Goal: Task Accomplishment & Management: Manage account settings

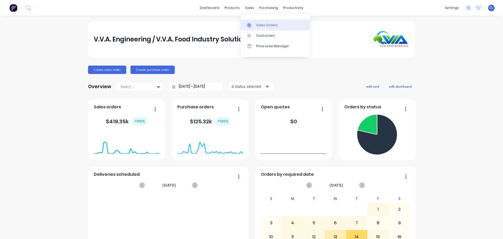
click at [254, 24] on div at bounding box center [251, 25] width 8 height 5
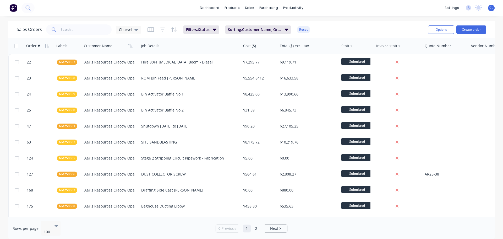
click at [111, 28] on div "Sales Orders Charvel" at bounding box center [79, 29] width 124 height 10
click at [100, 29] on input "text" at bounding box center [86, 29] width 51 height 10
type input "CBC250002"
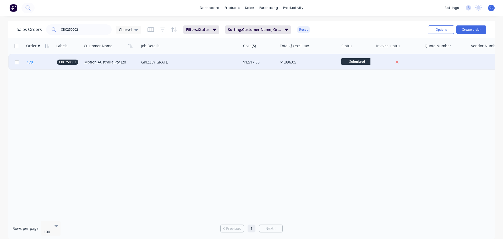
click at [34, 60] on link "179" at bounding box center [42, 62] width 30 height 16
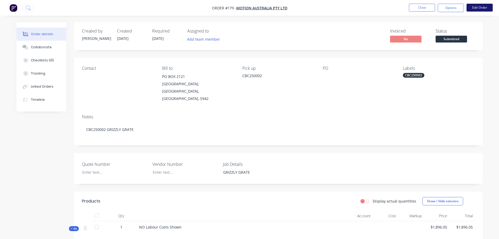
click at [471, 9] on button "Edit Order" at bounding box center [480, 8] width 26 height 8
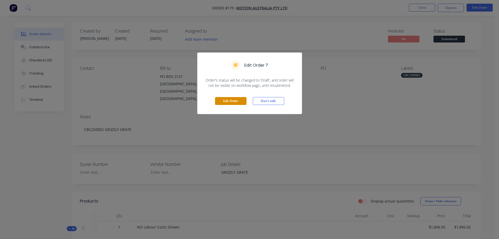
click at [237, 100] on button "Edit Order" at bounding box center [230, 101] width 31 height 8
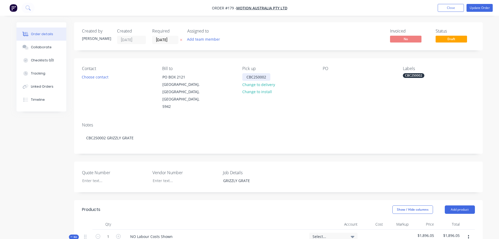
click at [249, 79] on div "CBC250002" at bounding box center [256, 77] width 28 height 8
click at [244, 177] on div "GRIZZLY GRATE" at bounding box center [252, 181] width 66 height 8
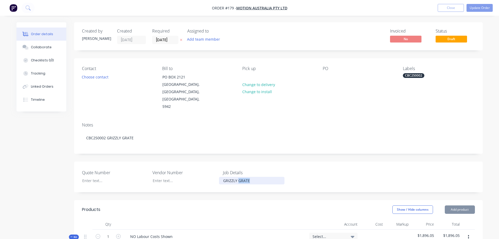
click at [244, 177] on div "GRIZZLY GRATE" at bounding box center [252, 181] width 66 height 8
click at [244, 77] on div at bounding box center [246, 77] width 8 height 8
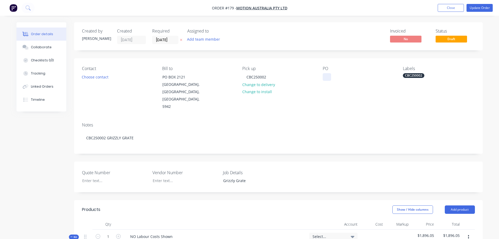
click at [323, 79] on div at bounding box center [327, 77] width 8 height 8
paste div
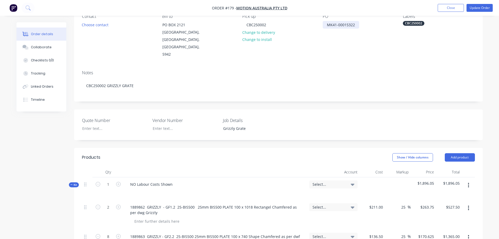
scroll to position [52, 0]
click at [101, 124] on div at bounding box center [111, 128] width 66 height 8
click at [110, 118] on div "Quote Number Vendor Number Job Details Grizzly Grate" at bounding box center [278, 124] width 409 height 31
click at [106, 124] on div at bounding box center [111, 128] width 66 height 8
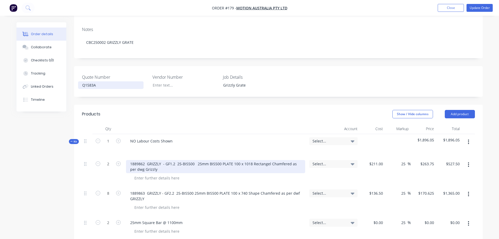
scroll to position [105, 0]
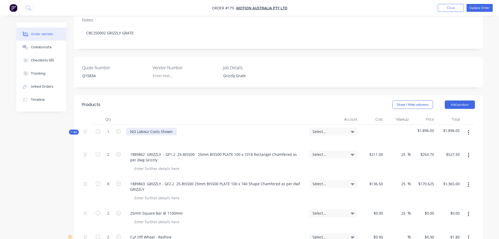
click at [143, 128] on div "NO Labour Costs Shown" at bounding box center [151, 132] width 51 height 8
click at [95, 72] on div "Q1583A" at bounding box center [111, 76] width 66 height 8
click at [140, 79] on div "Created by [PERSON_NAME] Created [DATE] Required [DATE] Assigned to Add team me…" at bounding box center [278, 210] width 409 height 587
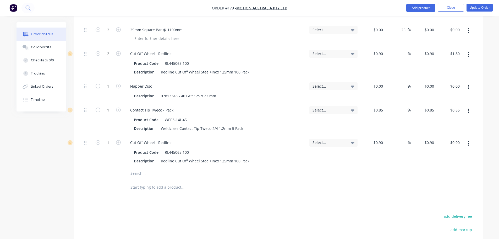
scroll to position [288, 0]
click at [142, 168] on input "text" at bounding box center [182, 173] width 105 height 10
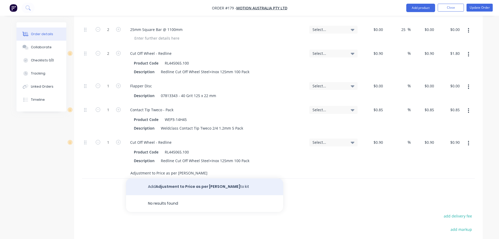
type input "Adjustment to Price as per [PERSON_NAME]"
click at [179, 178] on button "Add Adjustment to Price as per [PERSON_NAME] to kit" at bounding box center [204, 186] width 157 height 17
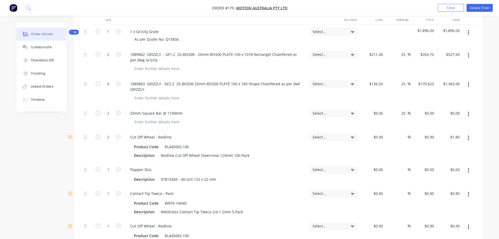
scroll to position [131, 0]
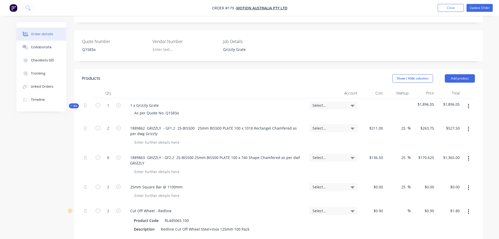
click at [326, 102] on span "Select..." at bounding box center [329, 105] width 33 height 6
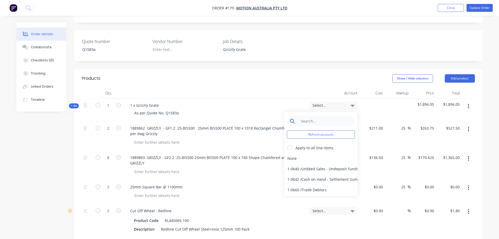
click at [320, 116] on input at bounding box center [325, 121] width 54 height 10
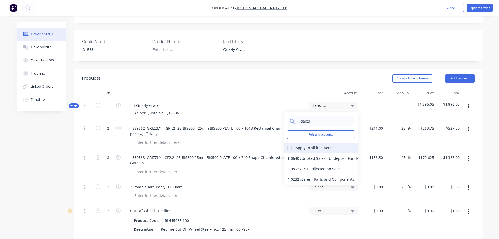
type input "sales"
click at [291, 143] on div at bounding box center [289, 148] width 10 height 10
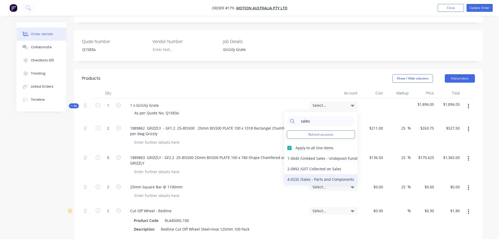
click at [304, 174] on div "4-0232 / Sales - Parts and Components" at bounding box center [320, 179] width 73 height 10
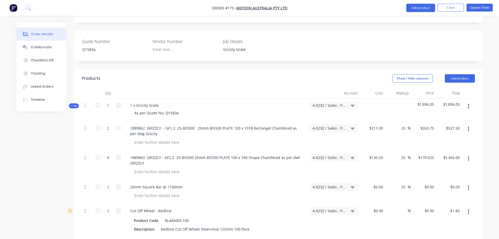
scroll to position [367, 0]
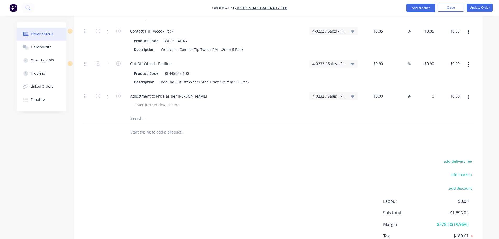
click at [428, 89] on div "0 $0.00" at bounding box center [424, 101] width 26 height 24
type input "1"
type input "$1,953.95"
click at [435, 113] on div at bounding box center [278, 118] width 393 height 11
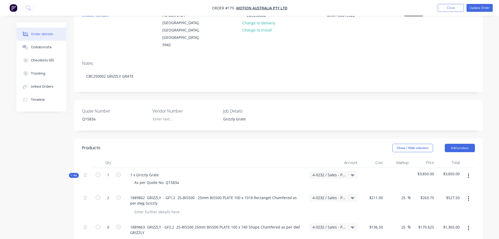
scroll to position [52, 0]
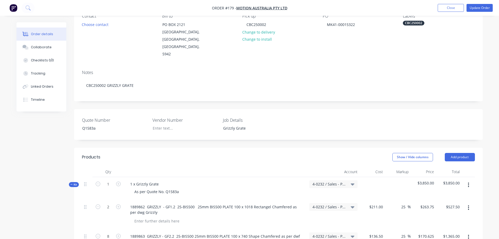
click at [72, 183] on icon at bounding box center [71, 184] width 2 height 3
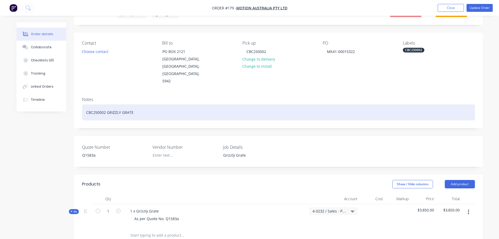
scroll to position [0, 0]
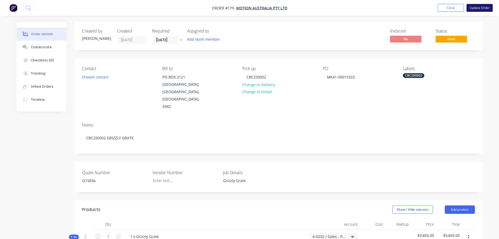
click at [482, 11] on button "Update Order" at bounding box center [480, 8] width 26 height 8
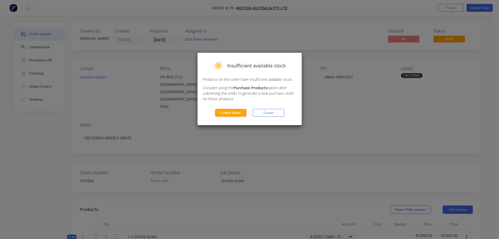
click at [237, 117] on div "Insufficient available stock Products on this order have insufficient available…" at bounding box center [250, 89] width 104 height 72
click at [237, 111] on button "Submit Order" at bounding box center [230, 113] width 31 height 8
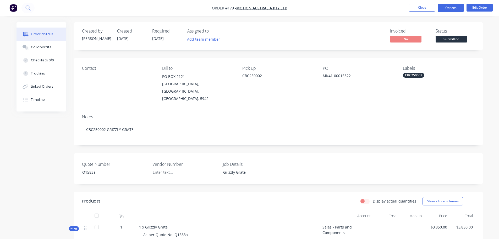
click at [445, 10] on button "Options" at bounding box center [451, 8] width 26 height 8
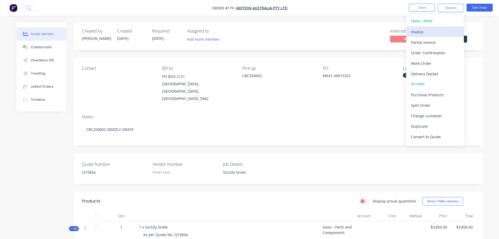
click at [435, 31] on div "Invoice" at bounding box center [435, 32] width 48 height 8
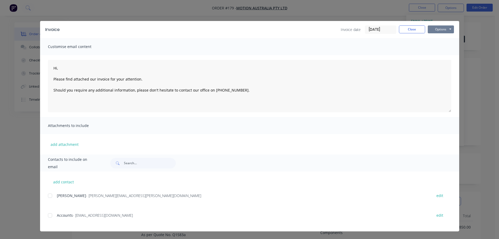
click at [441, 29] on button "Options" at bounding box center [441, 29] width 26 height 8
click at [439, 40] on button "Preview" at bounding box center [445, 38] width 34 height 9
click at [440, 29] on button "Options" at bounding box center [441, 29] width 26 height 8
click at [445, 45] on button "Print" at bounding box center [445, 47] width 34 height 9
click at [410, 32] on button "Close" at bounding box center [412, 29] width 26 height 8
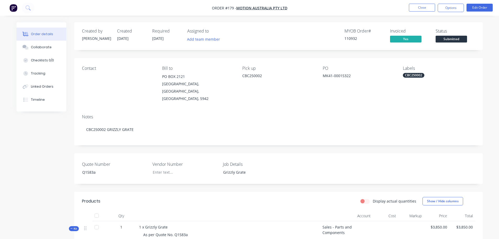
click at [459, 39] on span "Submitted" at bounding box center [451, 39] width 31 height 7
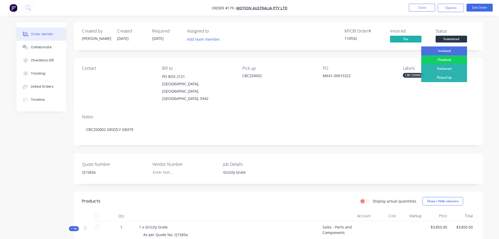
click at [448, 59] on div "Finalised" at bounding box center [444, 59] width 46 height 9
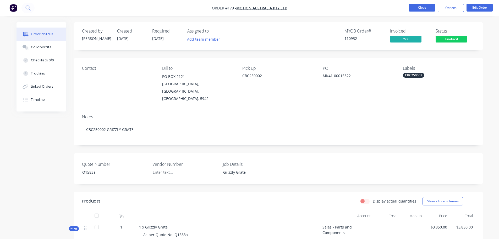
click at [424, 6] on button "Close" at bounding box center [422, 8] width 26 height 8
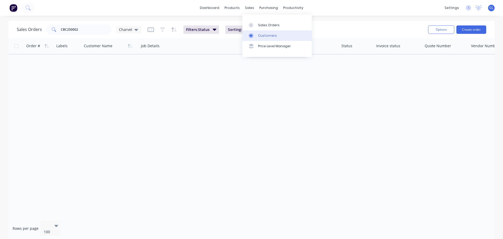
click at [260, 34] on div "Customers" at bounding box center [267, 35] width 19 height 5
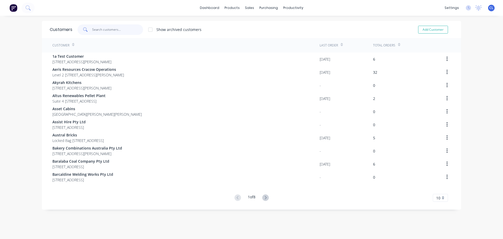
click at [118, 29] on input "text" at bounding box center [117, 29] width 51 height 10
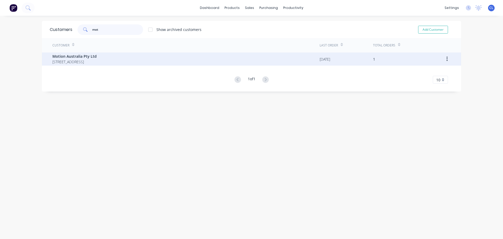
type input "mot"
click at [302, 55] on div "Motion Australia Pty Ltd [STREET_ADDRESS]" at bounding box center [185, 58] width 267 height 13
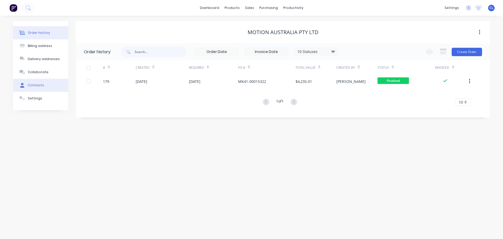
click at [41, 88] on button "Contacts" at bounding box center [40, 85] width 55 height 13
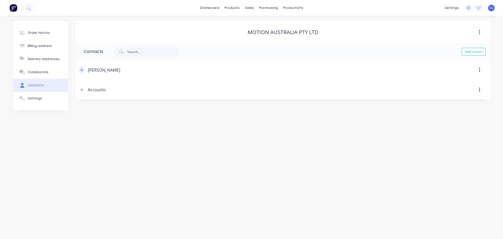
click at [81, 71] on icon "button" at bounding box center [81, 70] width 3 height 4
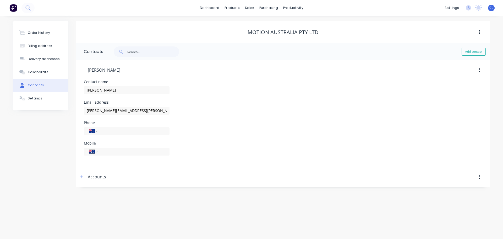
click at [86, 176] on div "Accounts" at bounding box center [233, 176] width 309 height 9
click at [85, 174] on span at bounding box center [82, 176] width 7 height 7
click at [83, 175] on icon "button" at bounding box center [81, 177] width 3 height 4
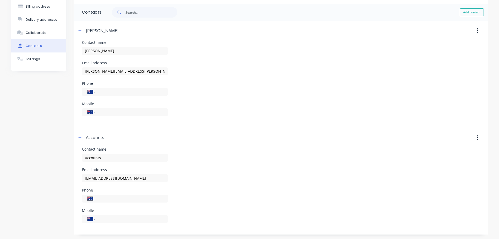
scroll to position [40, 0]
click at [119, 74] on input "[EMAIL_ADDRESS][DOMAIN_NAME]" at bounding box center [125, 71] width 86 height 8
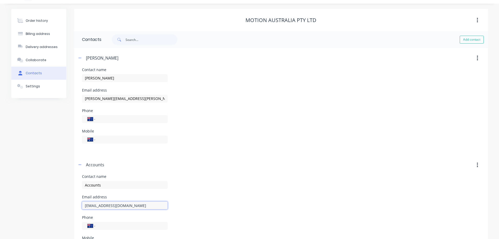
scroll to position [0, 0]
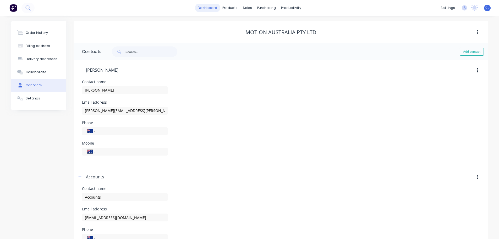
click at [201, 11] on link "dashboard" at bounding box center [207, 8] width 25 height 8
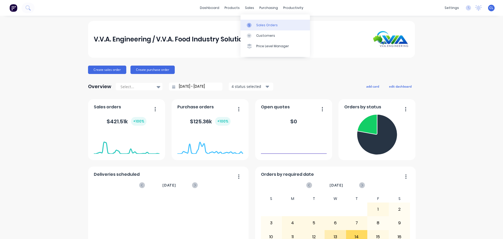
click at [253, 25] on div at bounding box center [251, 25] width 8 height 5
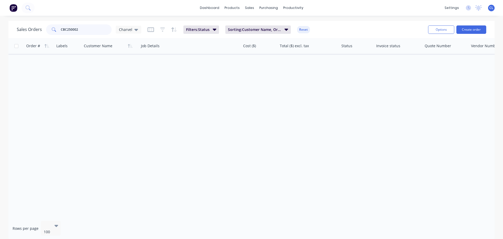
drag, startPoint x: 89, startPoint y: 32, endPoint x: -8, endPoint y: 28, distance: 97.3
click at [0, 28] on html "dashboard products sales purchasing productivity dashboard products Product Cat…" at bounding box center [251, 119] width 503 height 239
type input "250077"
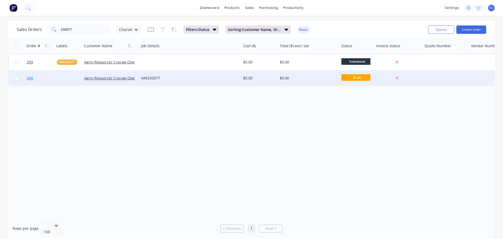
click at [35, 79] on link "294" at bounding box center [42, 78] width 30 height 16
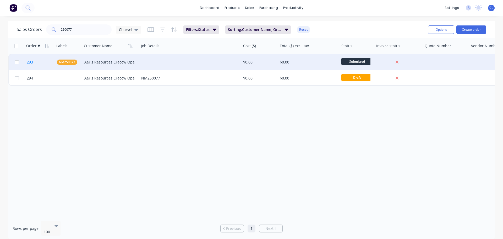
click at [30, 62] on span "293" at bounding box center [30, 61] width 6 height 5
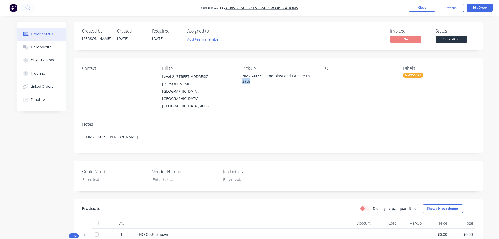
drag, startPoint x: 253, startPoint y: 81, endPoint x: 239, endPoint y: 79, distance: 13.5
click at [239, 79] on div "Contact Bill to Level 2 [STREET_ADDRESS][PERSON_NAME] Pick up NM250077 - Sand B…" at bounding box center [278, 87] width 409 height 59
click at [252, 81] on div "NM250077 - Sand Blast and Paint 25th-29th" at bounding box center [278, 78] width 72 height 11
click at [244, 78] on div "NM250077 - Sand Blast and Paint 25th-29th" at bounding box center [278, 78] width 72 height 11
click at [243, 75] on div "NM250077 - Sand Blast and Paint 25th-29th" at bounding box center [278, 78] width 72 height 11
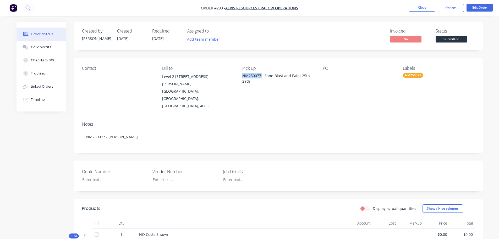
click at [243, 75] on div "NM250077 - Sand Blast and Paint 25th-29th" at bounding box center [278, 78] width 72 height 11
copy div "NM250077 - Sand Blast and Paint 25th-29th"
click at [239, 168] on label "Job Details" at bounding box center [256, 171] width 66 height 6
click at [238, 176] on div at bounding box center [252, 180] width 66 height 8
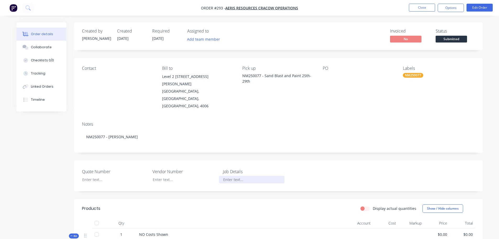
paste div
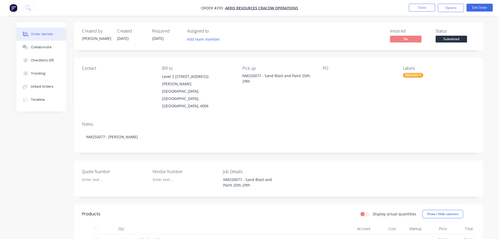
click at [285, 160] on div "Quote Number Vendor Number Job Details NM250077 - Sand Blast and Paint 25th-29th" at bounding box center [278, 178] width 409 height 36
click at [427, 8] on button "Close" at bounding box center [422, 8] width 26 height 8
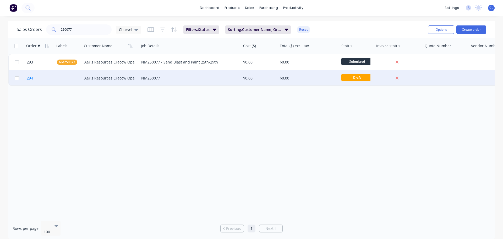
click at [42, 78] on link "294" at bounding box center [42, 78] width 30 height 16
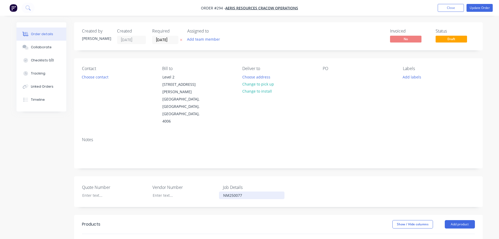
click at [241, 191] on div "NM250077" at bounding box center [252, 195] width 66 height 8
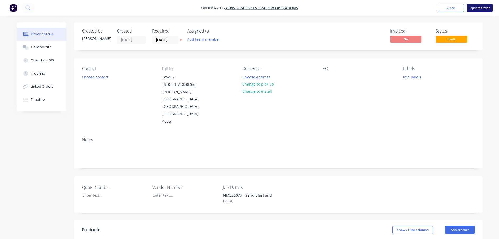
click at [471, 8] on button "Update Order" at bounding box center [480, 8] width 26 height 8
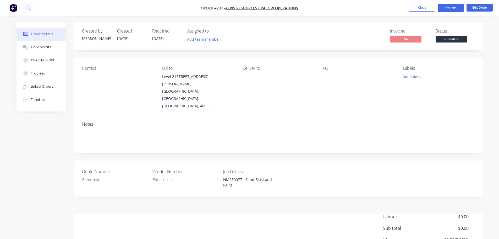
click at [453, 9] on button "Options" at bounding box center [451, 8] width 26 height 8
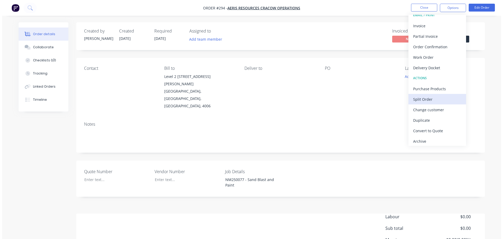
scroll to position [8, 0]
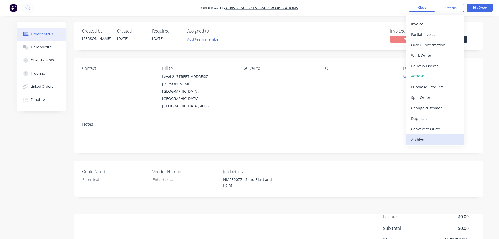
click at [428, 136] on div "Archive" at bounding box center [435, 139] width 48 height 8
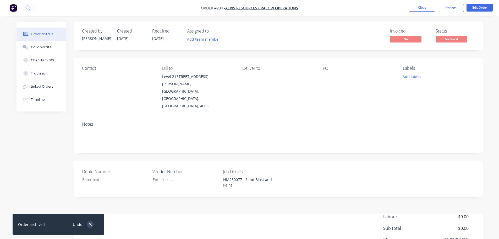
click at [89, 224] on icon "button" at bounding box center [90, 224] width 3 height 5
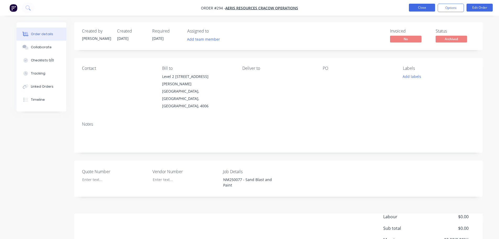
click at [430, 8] on button "Close" at bounding box center [422, 8] width 26 height 8
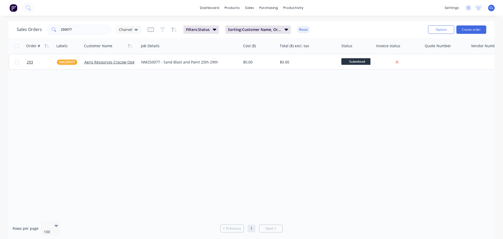
drag, startPoint x: 77, startPoint y: 33, endPoint x: 74, endPoint y: 29, distance: 5.1
click at [77, 33] on div "Sales Orders 250077 Charvel Filters: Status Sorting: Customer Name, Order # Res…" at bounding box center [220, 29] width 407 height 13
click at [72, 29] on input "250077" at bounding box center [86, 29] width 51 height 10
